Goal: Task Accomplishment & Management: Complete application form

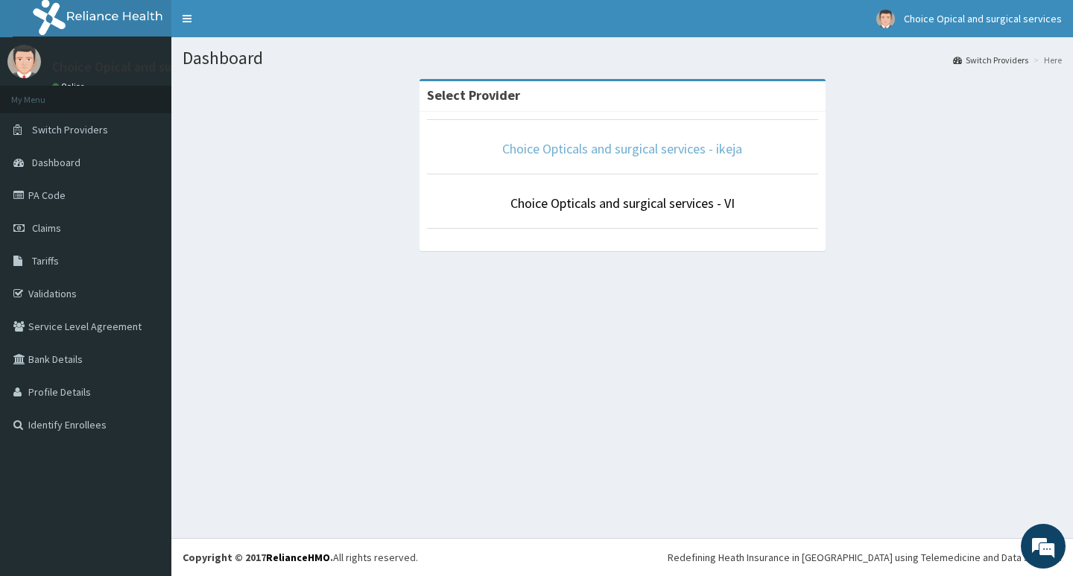
click at [636, 148] on link "Choice Opticals and surgical services - ikeja" at bounding box center [622, 148] width 240 height 17
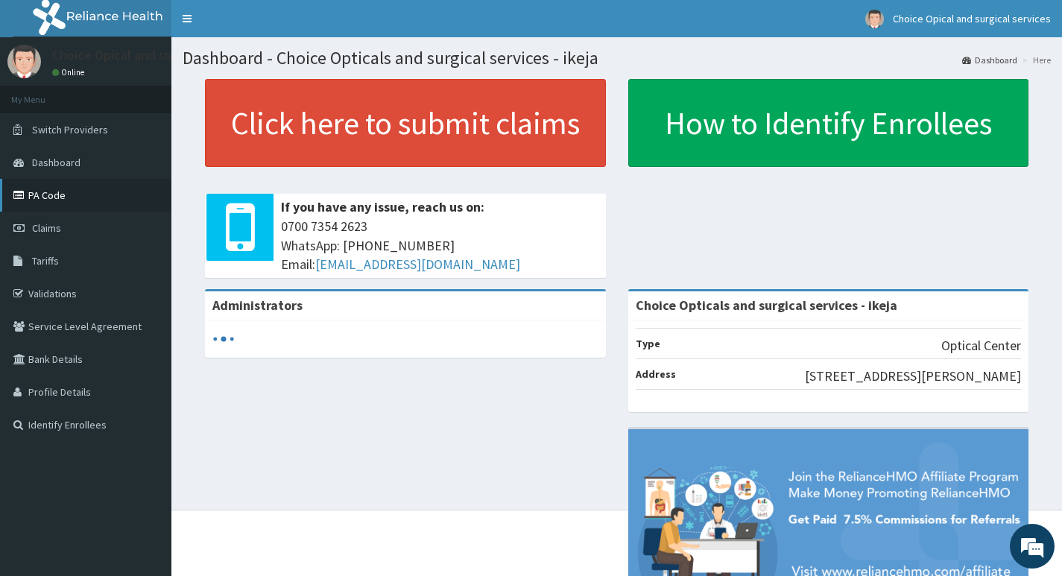
click at [47, 197] on link "PA Code" at bounding box center [85, 195] width 171 height 33
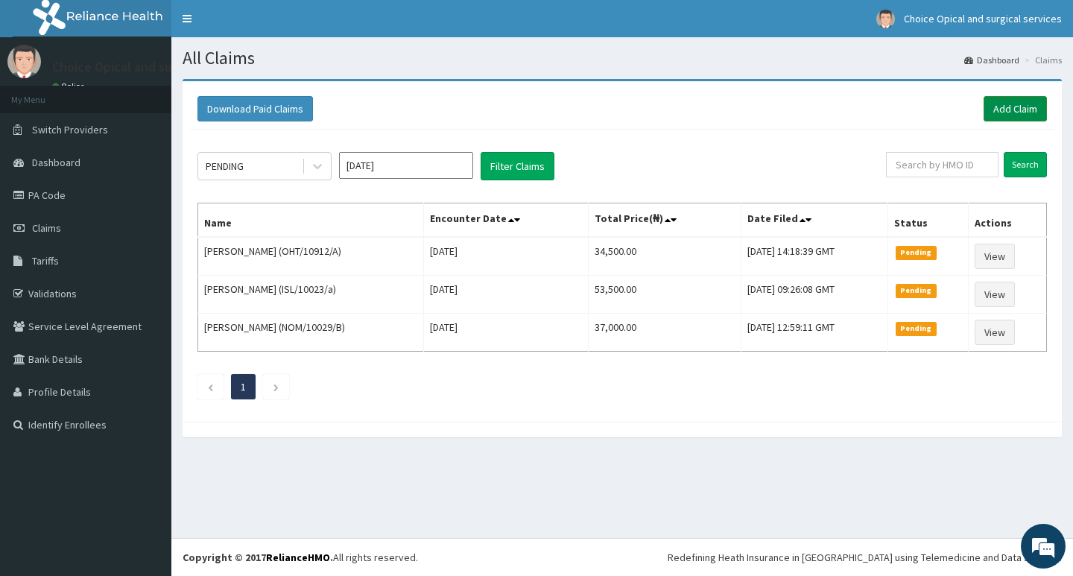
click at [1034, 109] on link "Add Claim" at bounding box center [1015, 108] width 63 height 25
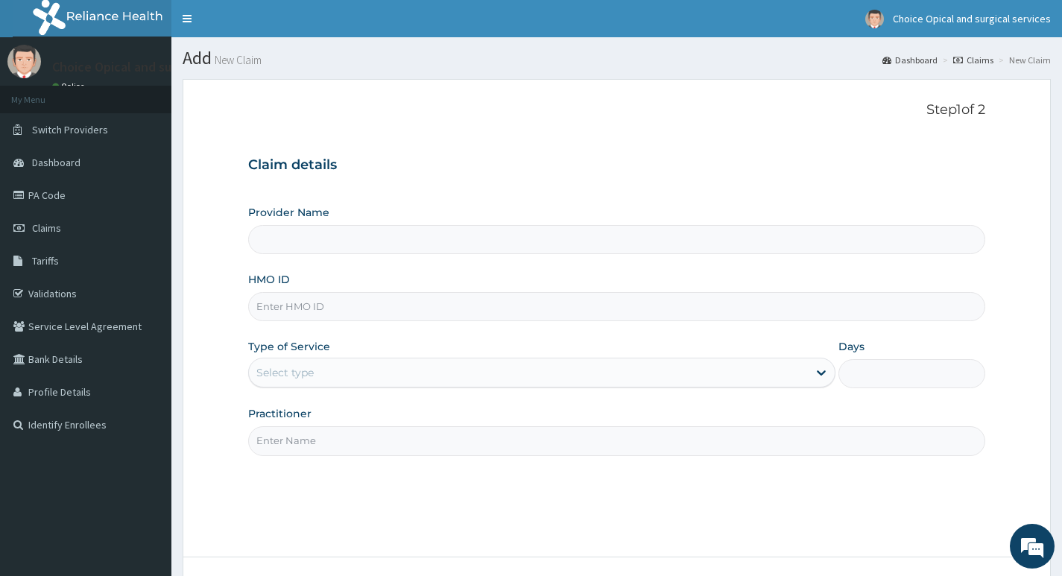
click at [397, 307] on input "HMO ID" at bounding box center [616, 306] width 737 height 29
type input "Choice Opticals and surgical services - ikeja"
paste input "PA/3EA7A2"
type input "P"
type input "o"
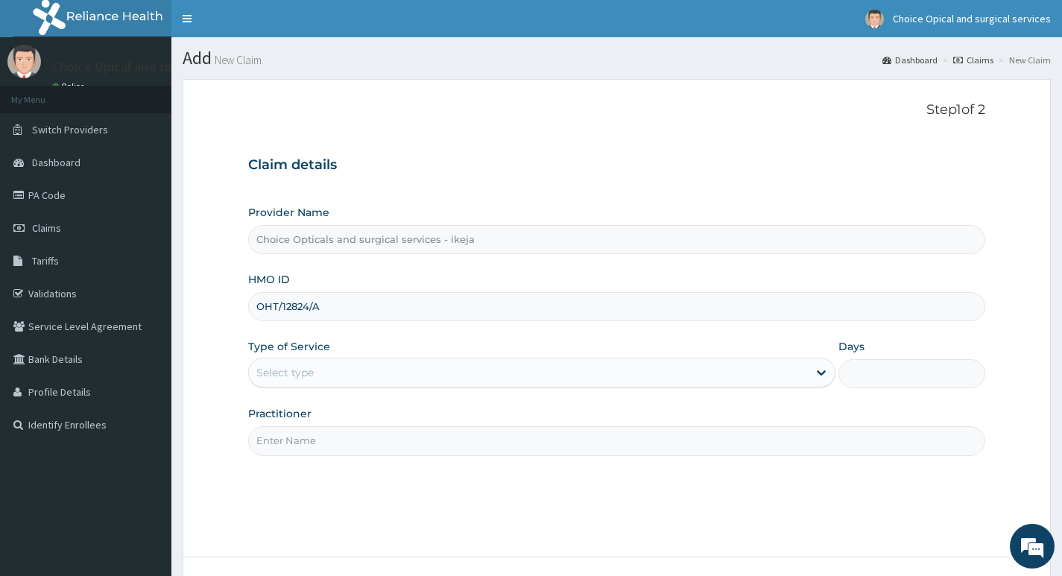
type input "OHT/12824/A"
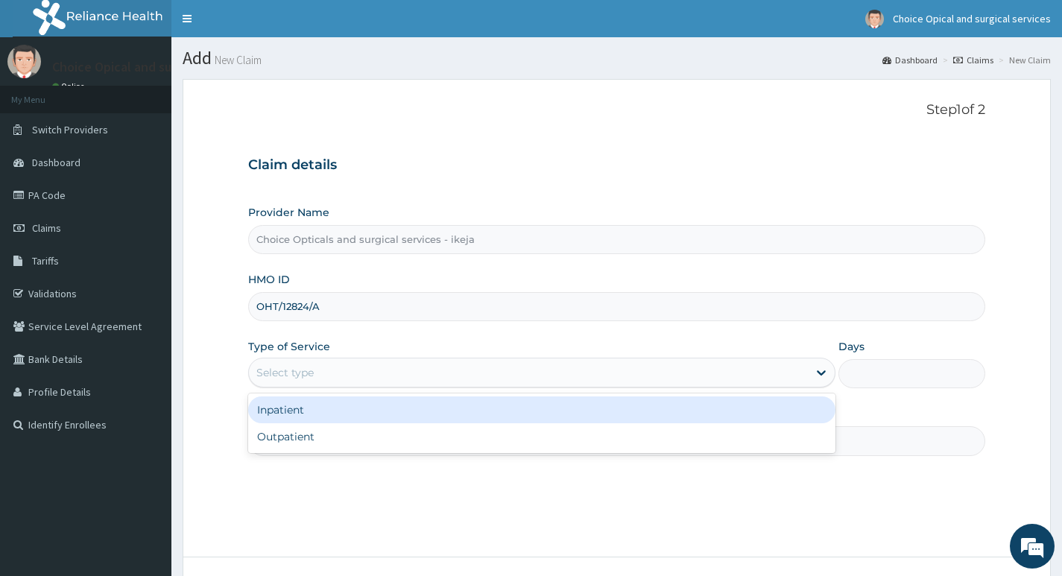
click at [396, 370] on div "Select type" at bounding box center [528, 373] width 559 height 24
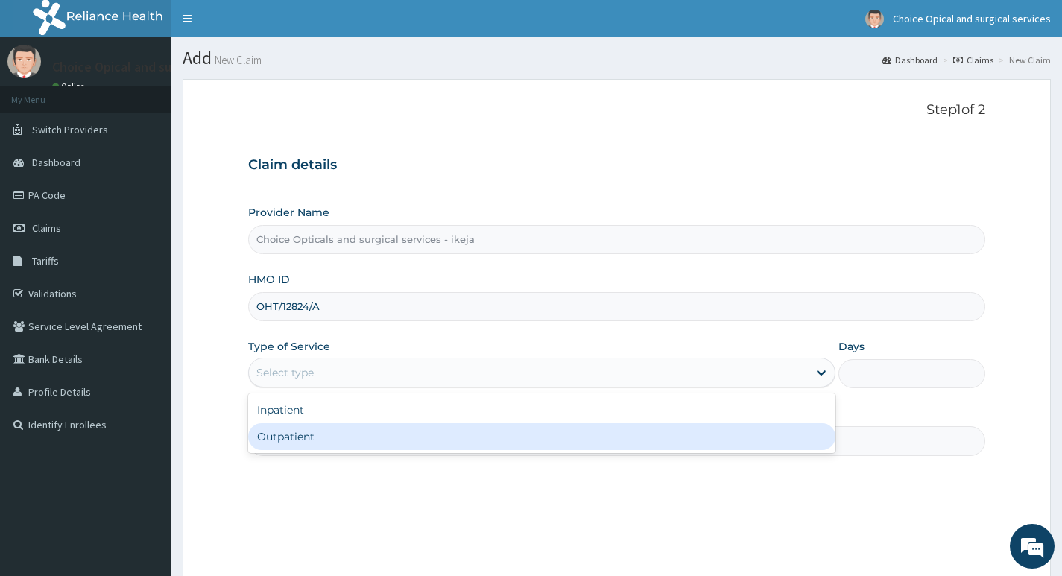
click at [373, 440] on div "Outpatient" at bounding box center [541, 436] width 587 height 27
type input "1"
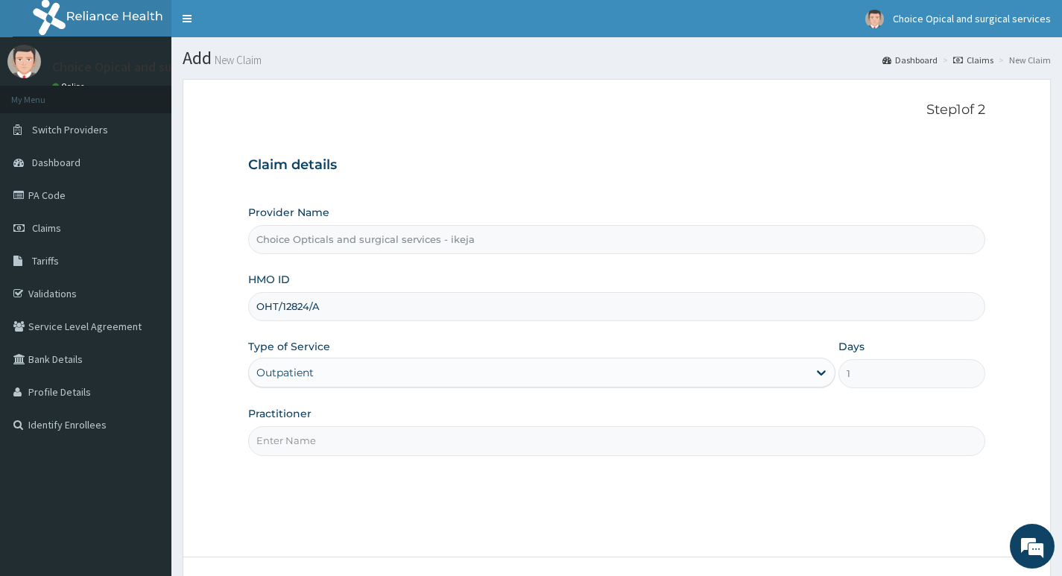
click at [373, 442] on input "Practitioner" at bounding box center [616, 440] width 737 height 29
type input "DR JUDITH"
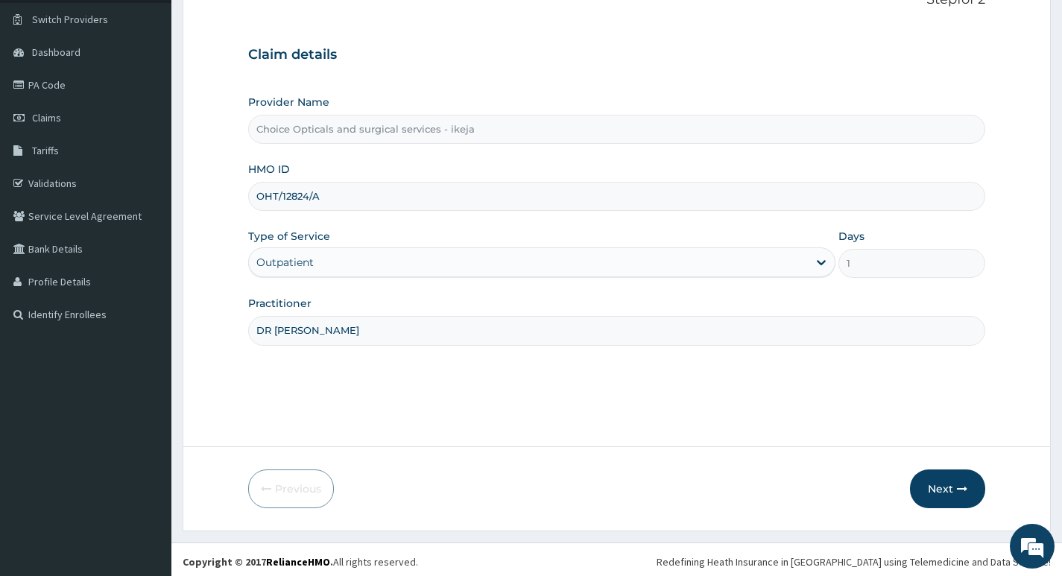
scroll to position [115, 0]
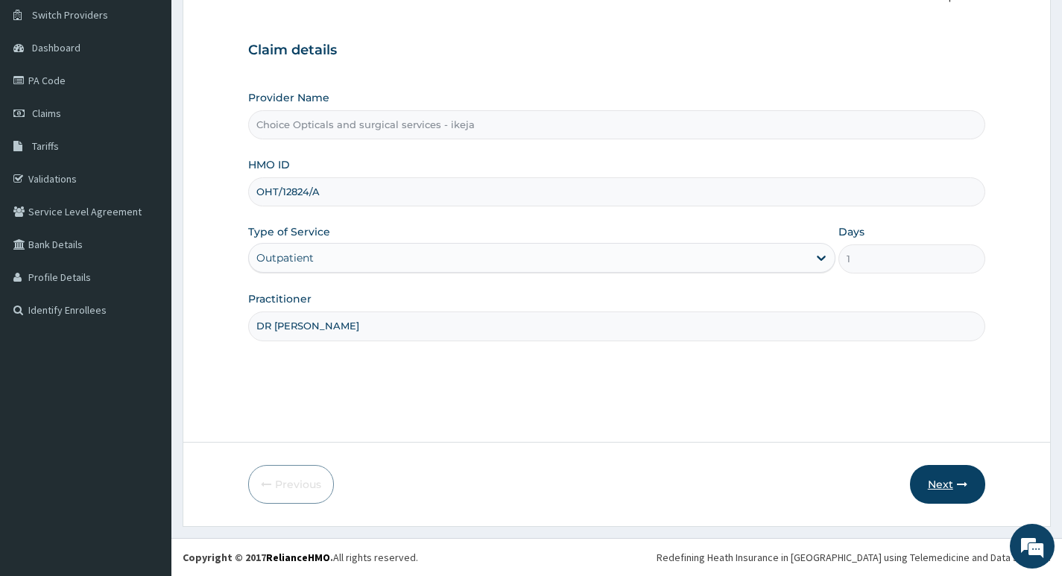
click at [945, 484] on button "Next" at bounding box center [947, 484] width 75 height 39
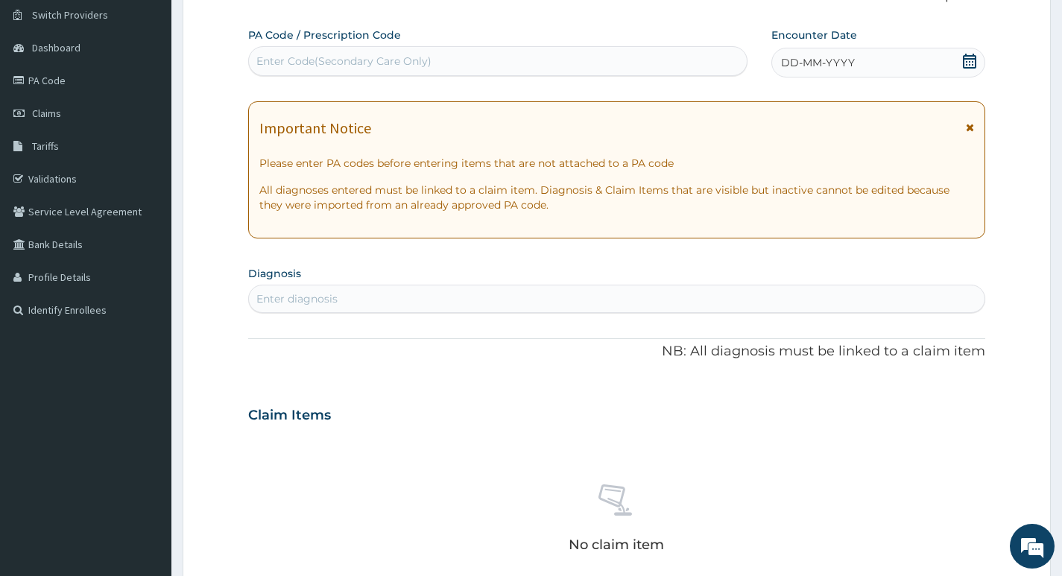
click at [403, 64] on div "Enter Code(Secondary Care Only)" at bounding box center [343, 61] width 175 height 15
paste input "PA/3EA7A2"
type input "PA/3EA7A2"
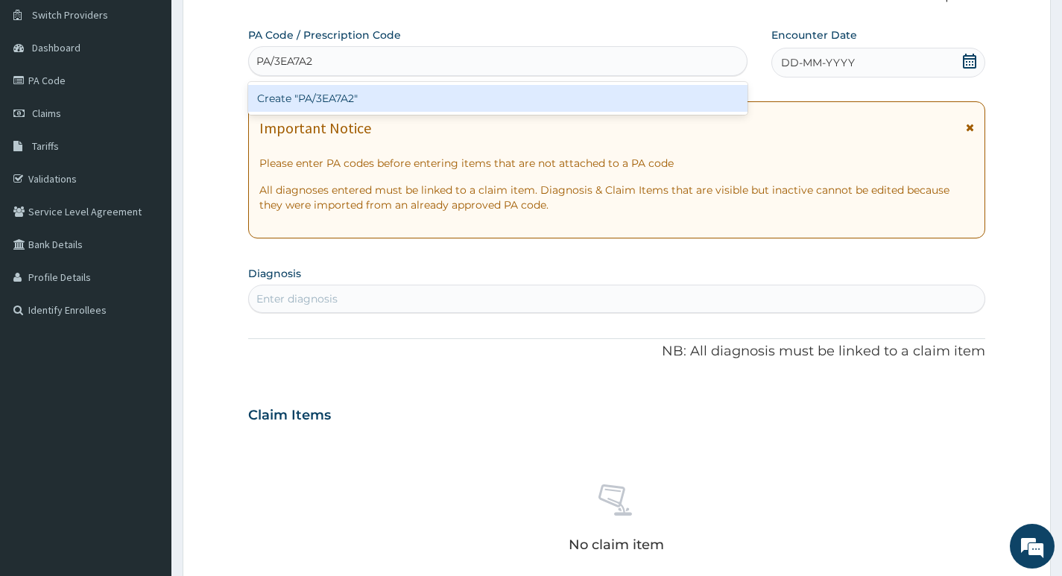
click at [323, 92] on div "Create "PA/3EA7A2"" at bounding box center [497, 98] width 499 height 27
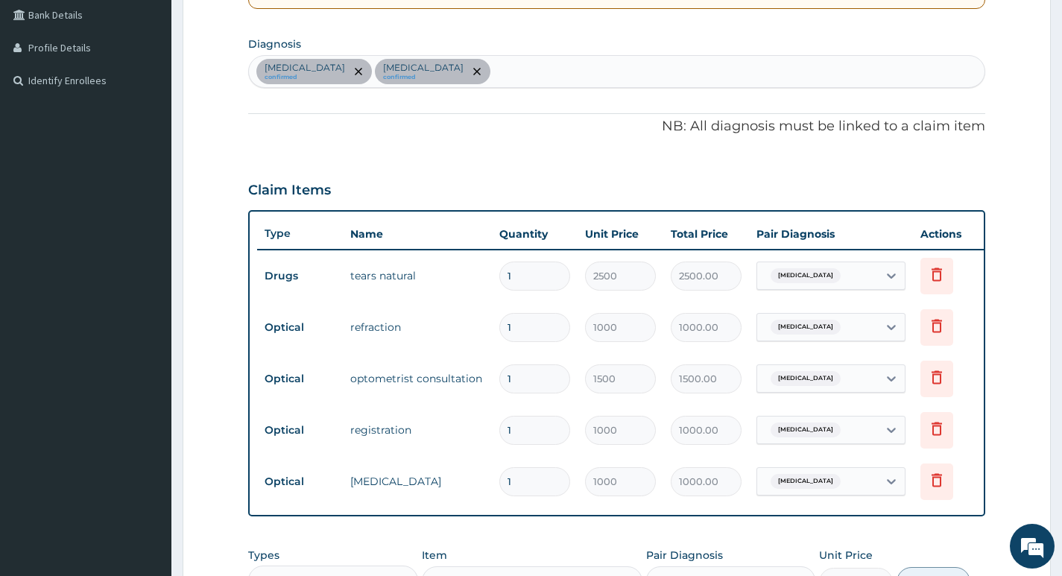
scroll to position [570, 0]
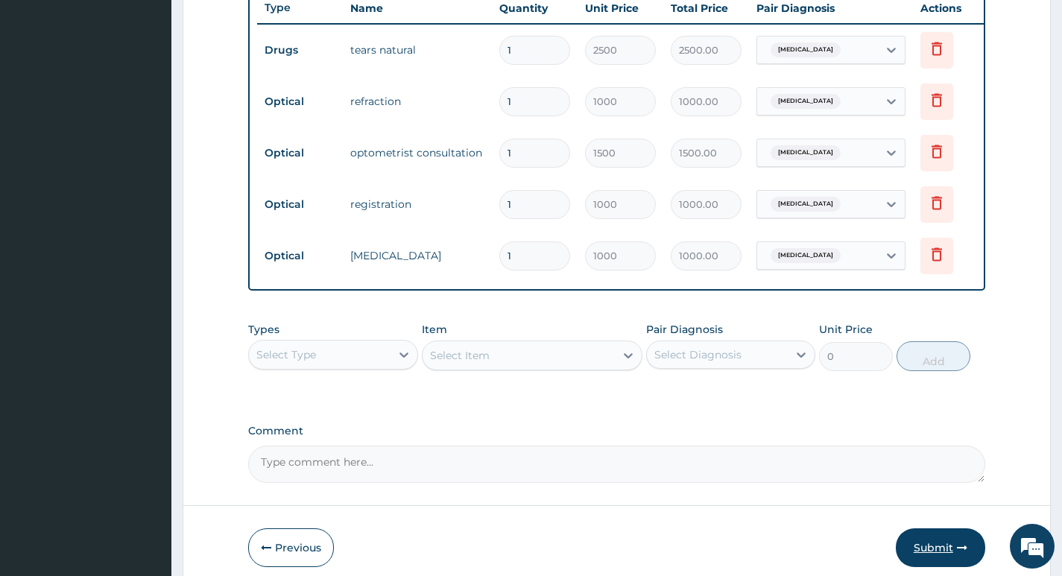
click at [912, 552] on button "Submit" at bounding box center [940, 547] width 89 height 39
